Goal: Find contact information: Find contact information

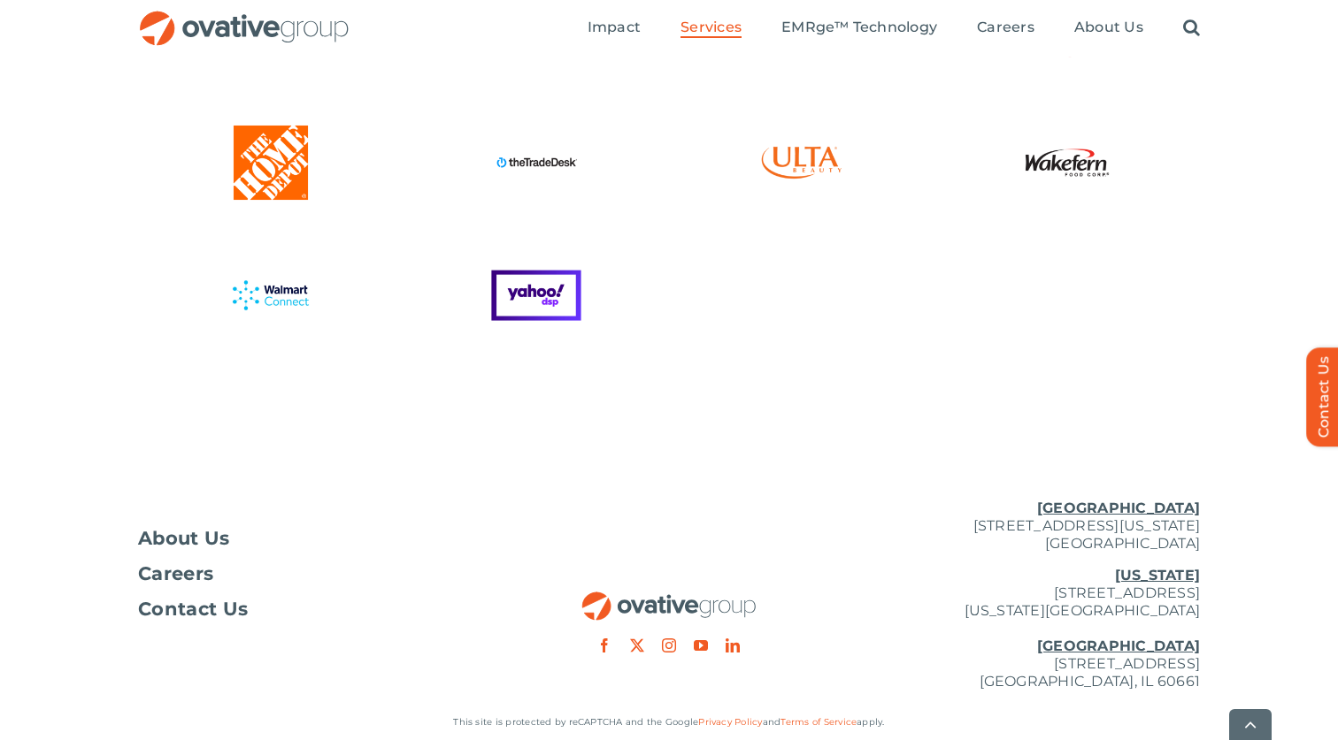
scroll to position [4835, 0]
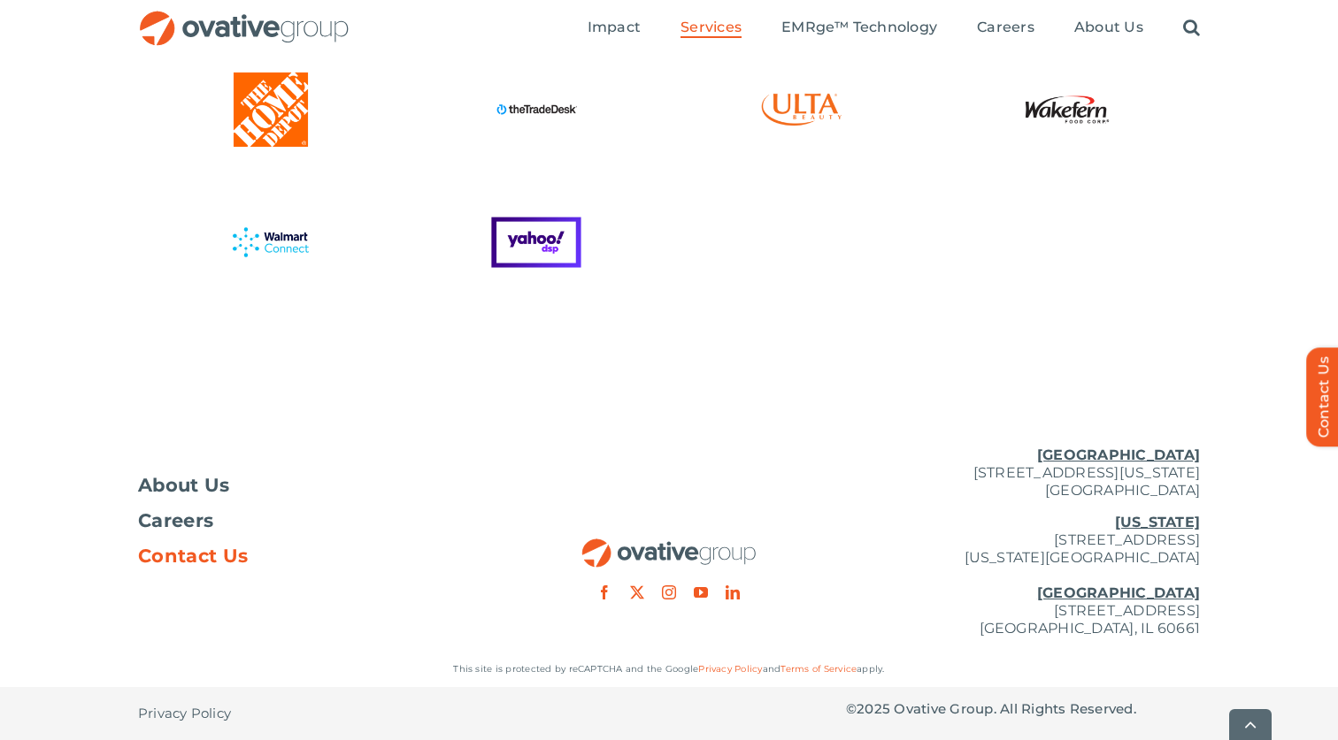
click at [197, 552] on span "Contact Us" at bounding box center [193, 557] width 110 height 18
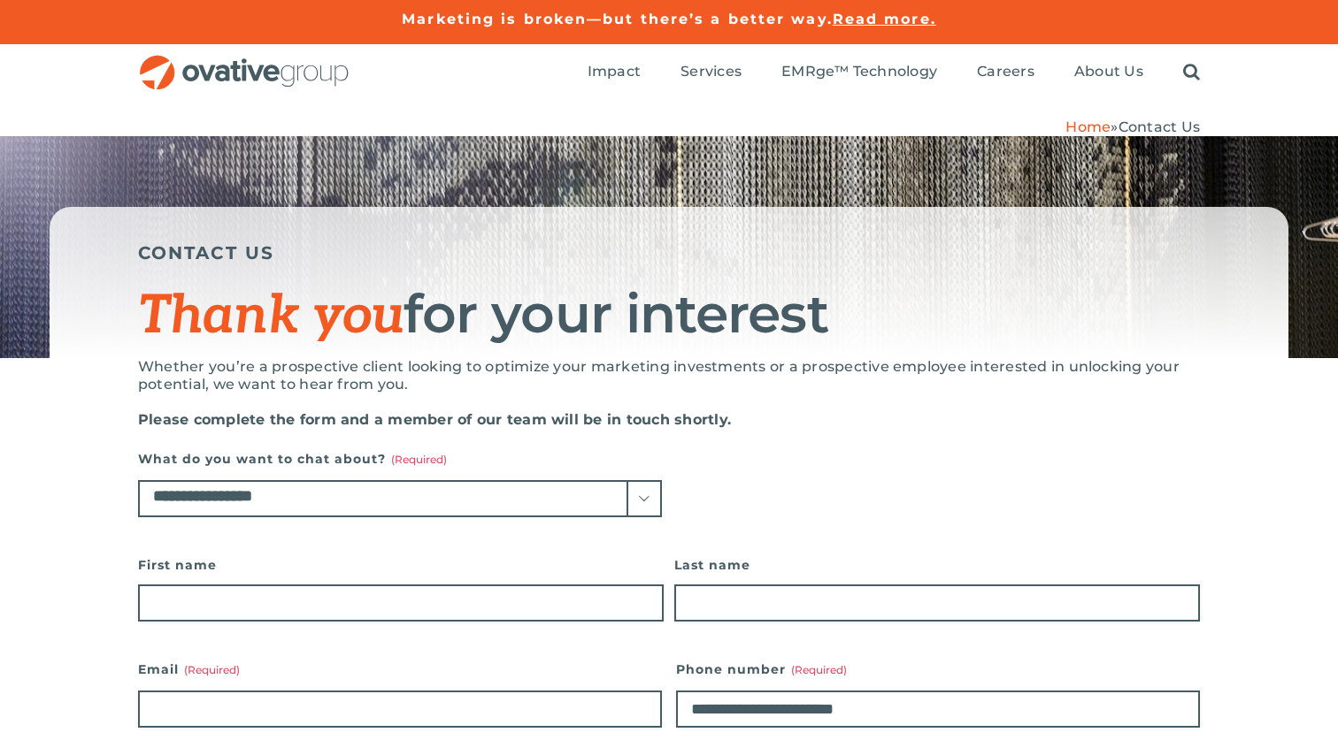
click at [420, 492] on select "**********" at bounding box center [400, 498] width 524 height 37
click at [138, 480] on select "**********" at bounding box center [400, 498] width 524 height 37
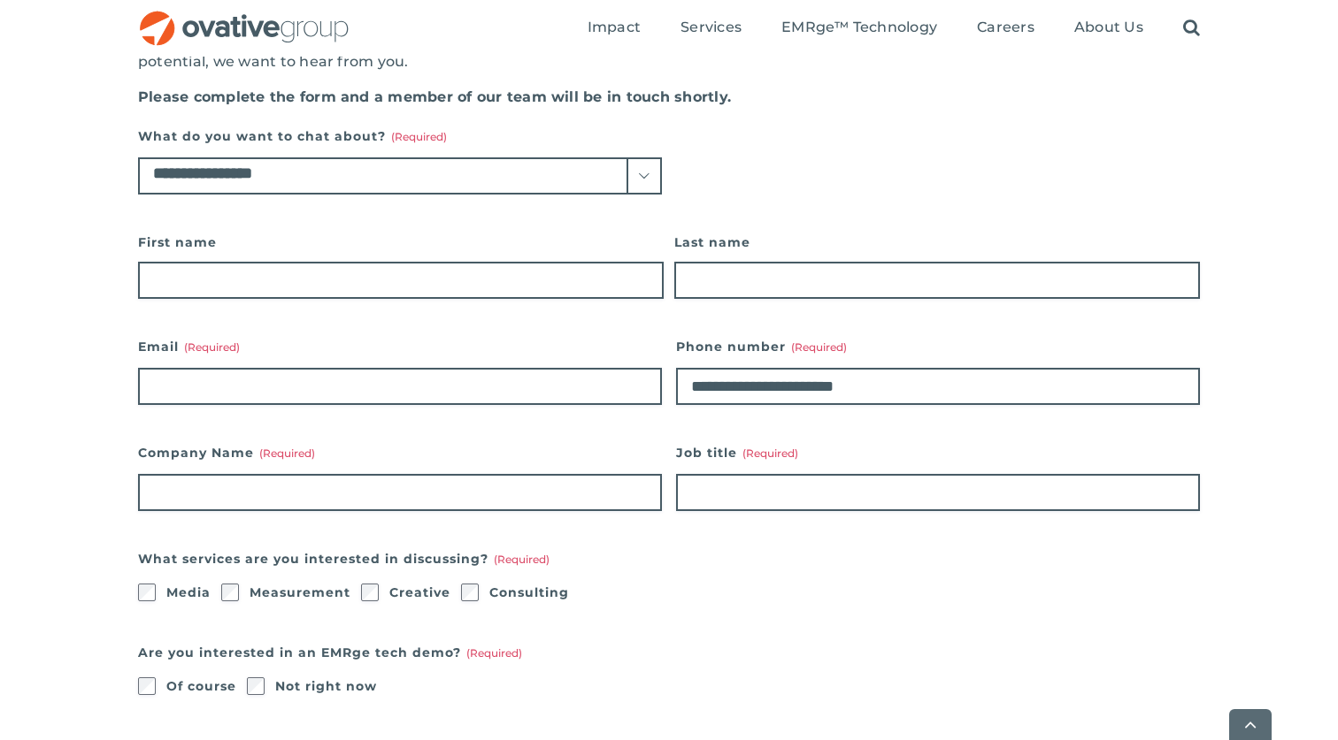
scroll to position [326, 0]
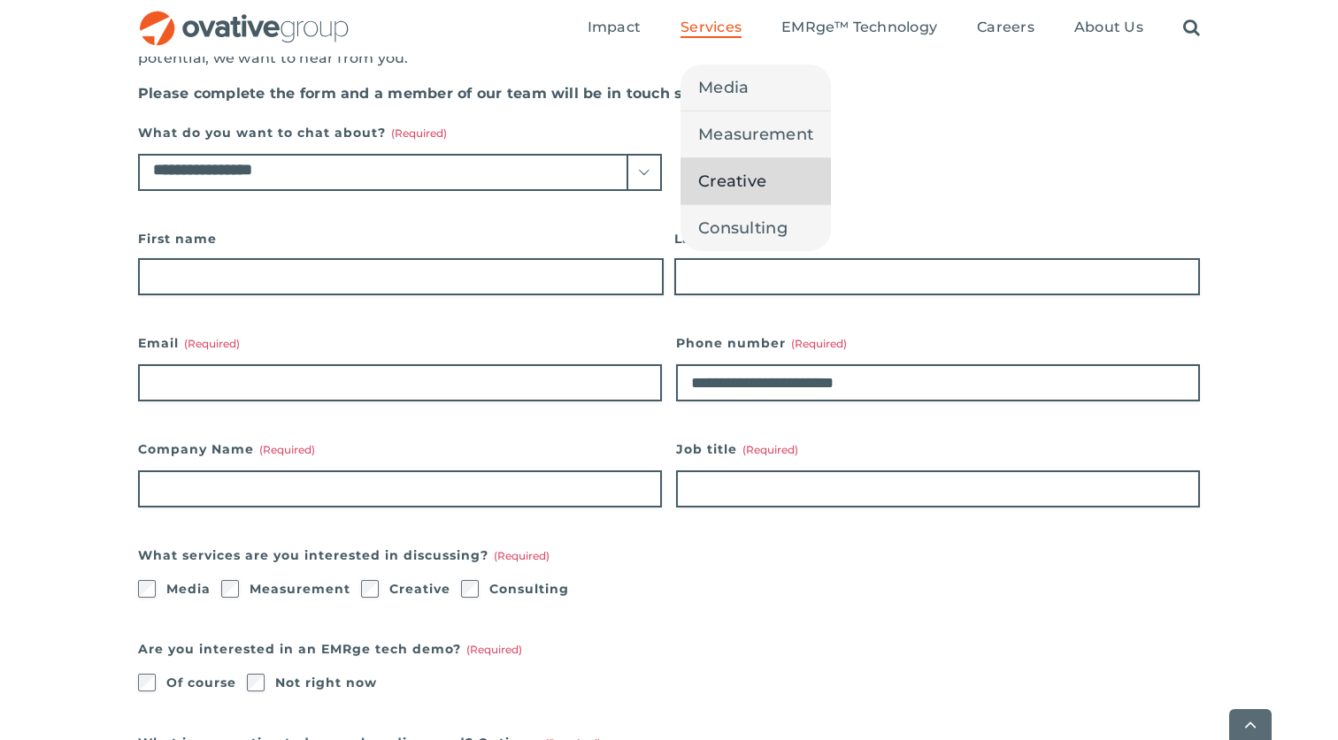
click at [727, 184] on span "Creative" at bounding box center [732, 181] width 68 height 25
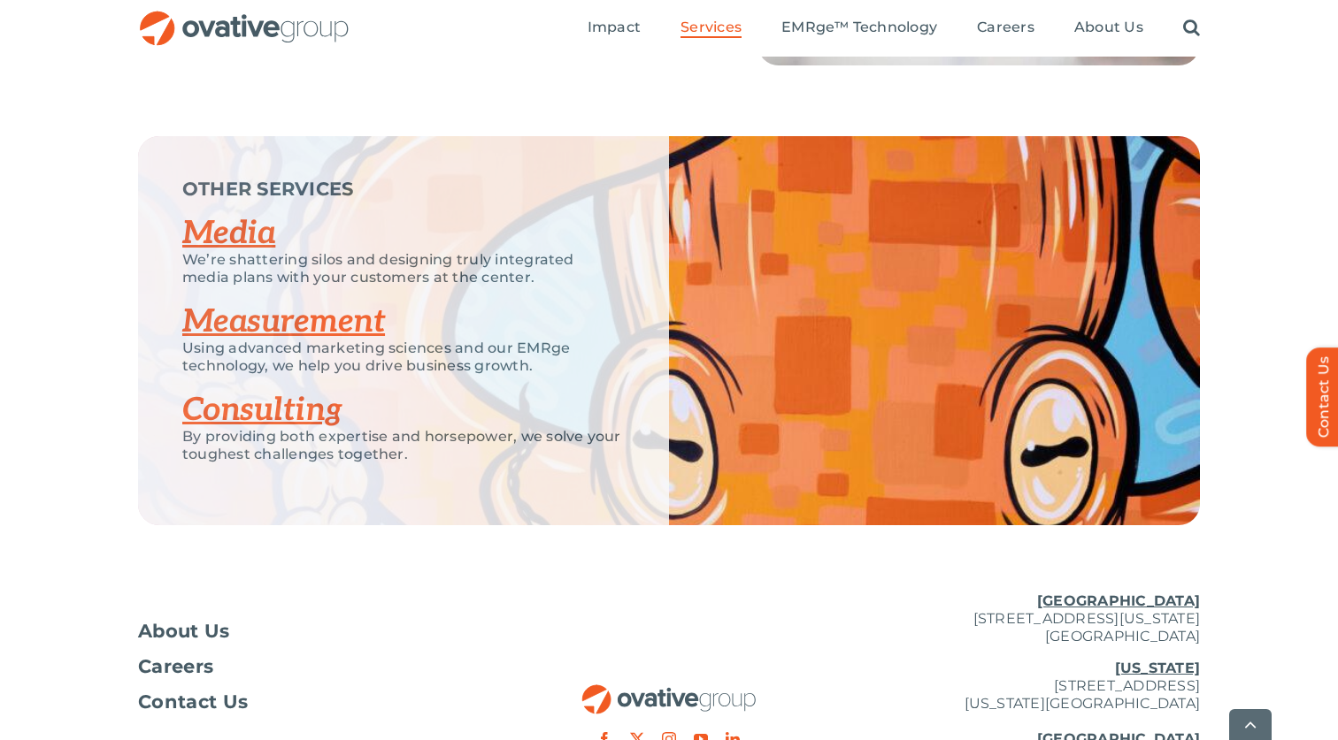
scroll to position [2784, 0]
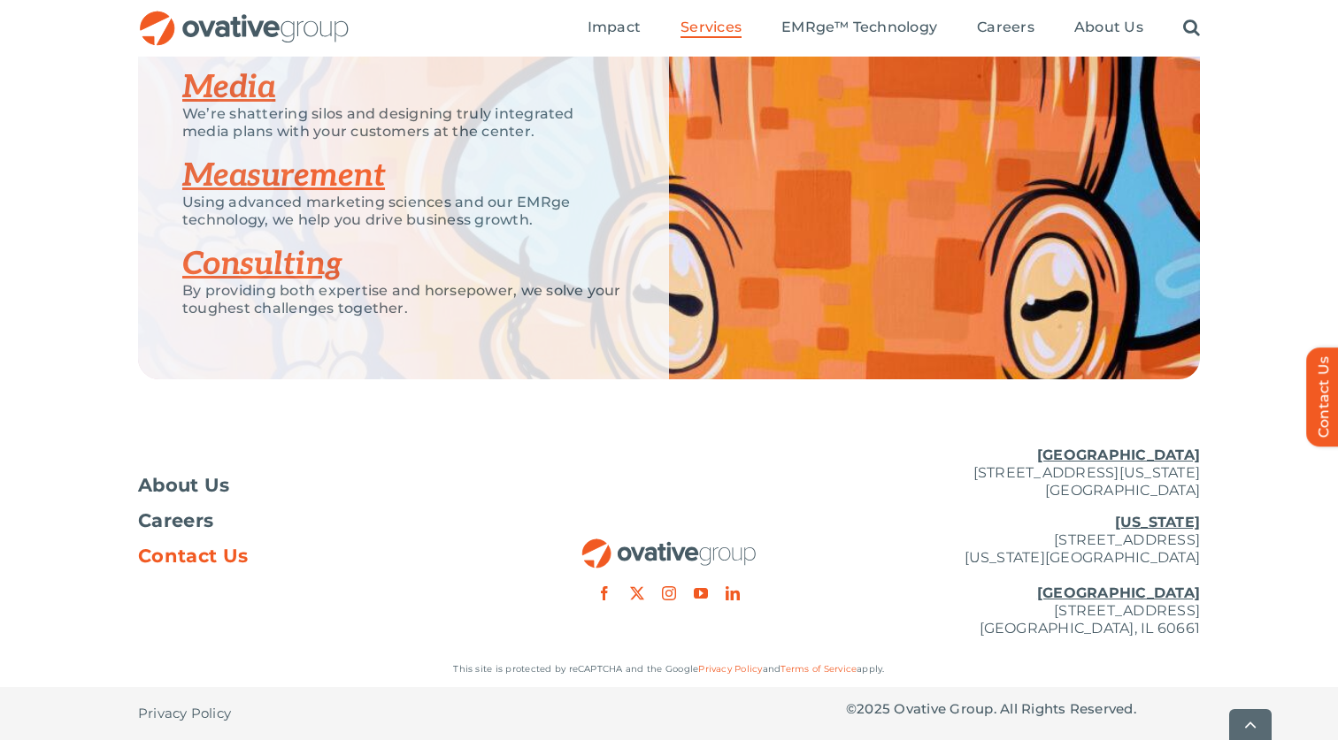
click at [186, 555] on span "Contact Us" at bounding box center [193, 557] width 110 height 18
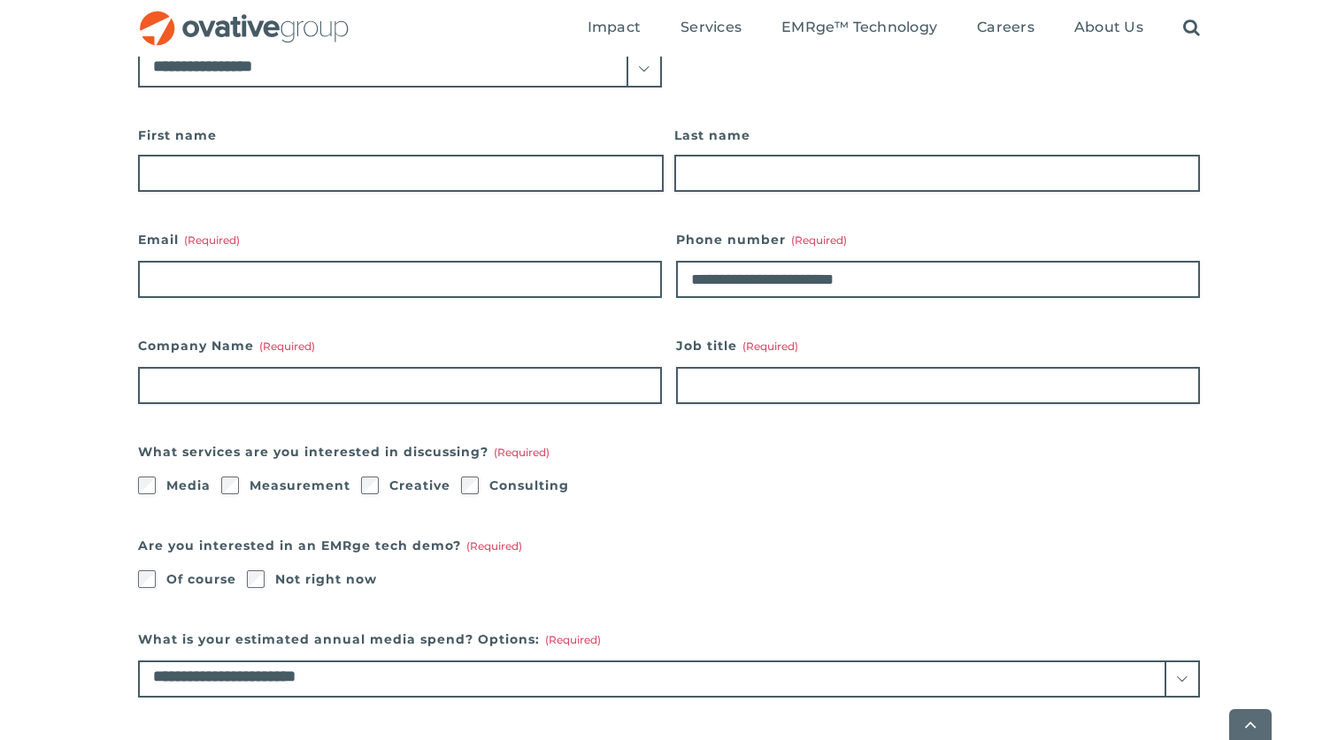
scroll to position [445, 0]
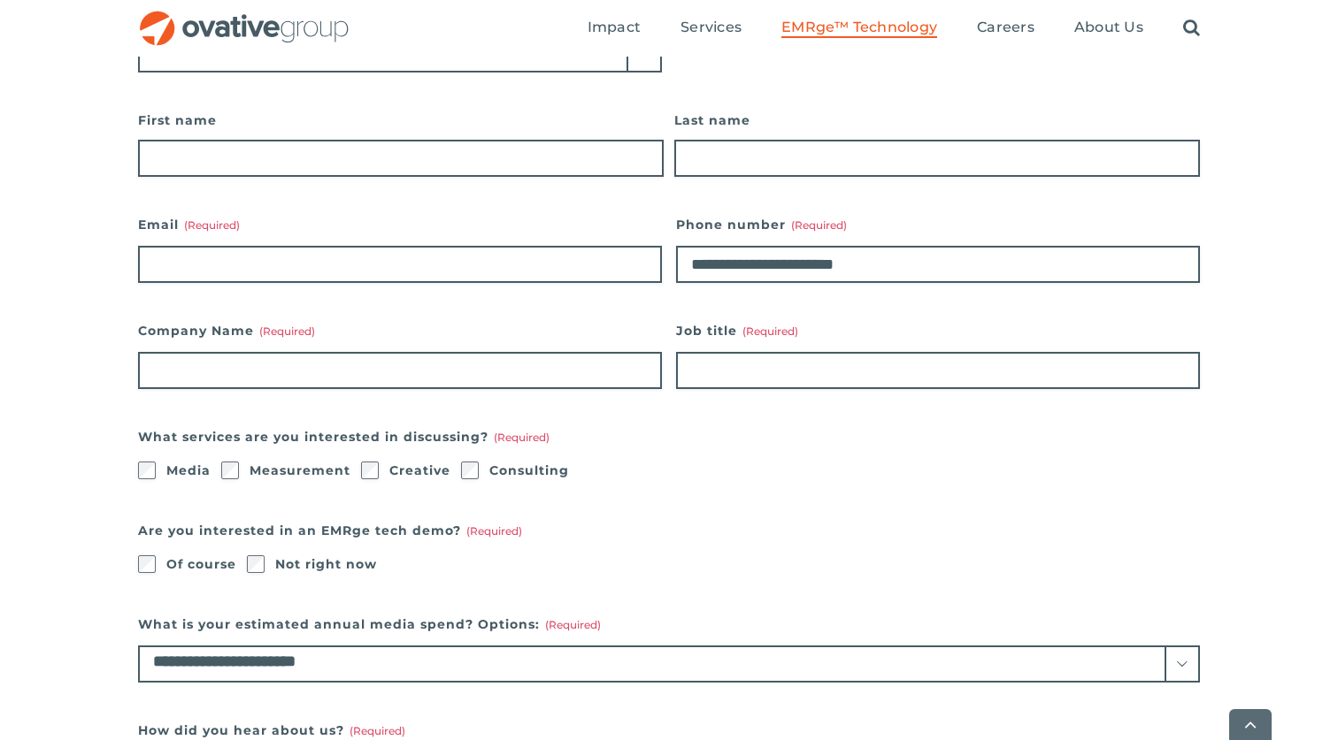
click at [840, 31] on span "EMRge™ Technology" at bounding box center [859, 28] width 156 height 18
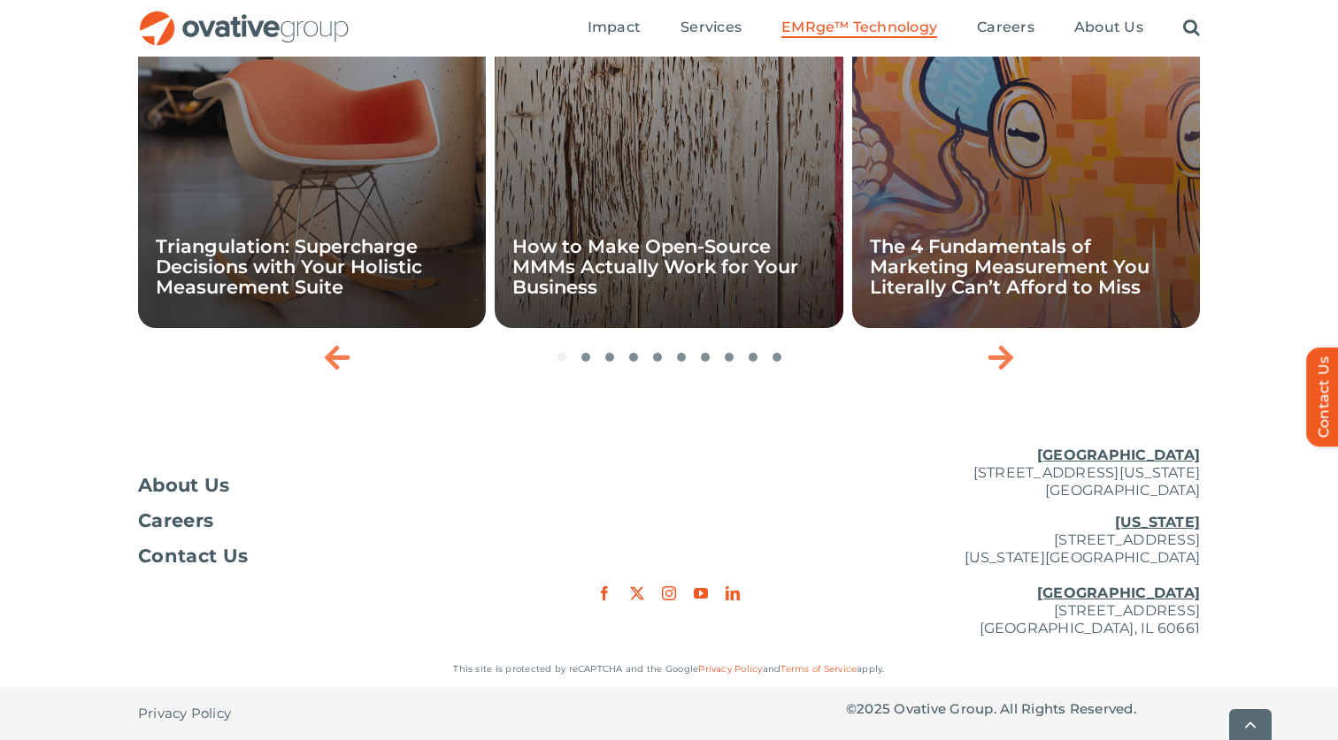
scroll to position [6001, 0]
